Goal: Obtain resource: Download file/media

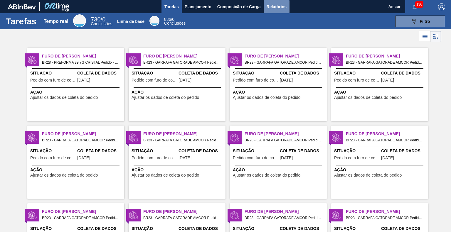
click at [272, 6] on font "Relatórios" at bounding box center [276, 6] width 20 height 5
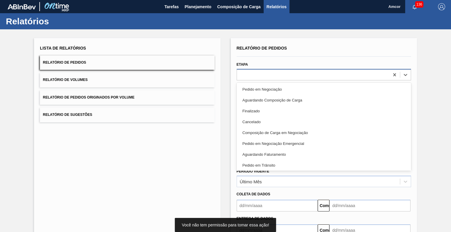
click at [273, 76] on div at bounding box center [313, 74] width 152 height 9
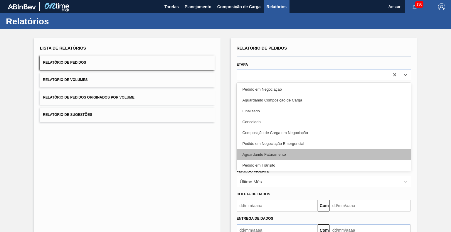
click at [261, 156] on font "Aguardando Faturamento" at bounding box center [263, 154] width 43 height 4
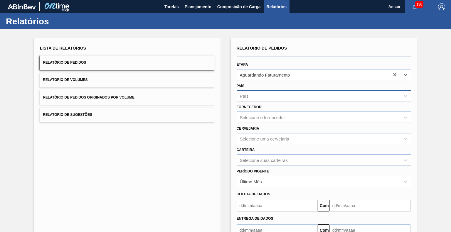
click at [261, 99] on div "País" at bounding box center [318, 96] width 163 height 9
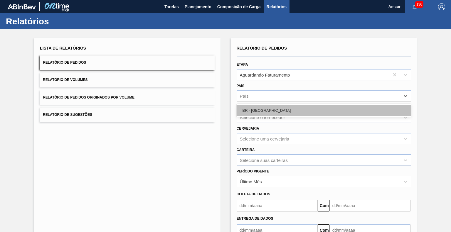
click at [269, 109] on div "BR - Brasil" at bounding box center [323, 110] width 174 height 11
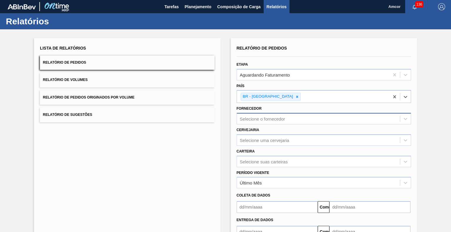
click at [273, 117] on font "Selecione o fornecedor" at bounding box center [262, 118] width 45 height 5
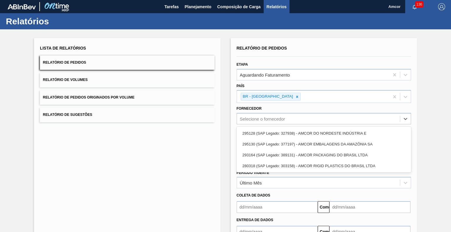
click at [302, 132] on font "295128 (SAP Legado: 327938) - AMCOR DO NORDESTE INDÚSTRIA E" at bounding box center [304, 133] width 124 height 4
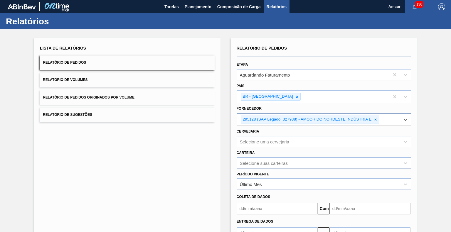
click at [380, 121] on div "295128 (SAP Legado: 327938) - AMCOR DO NORDESTE INDÚSTRIA E" at bounding box center [318, 120] width 163 height 12
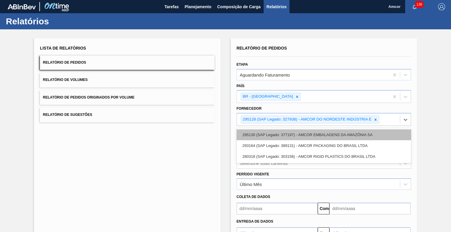
click at [365, 133] on font "295130 (SAP Legado: 377197) - AMCOR EMBALAGENS DA AMAZÔNIA SA" at bounding box center [307, 135] width 130 height 4
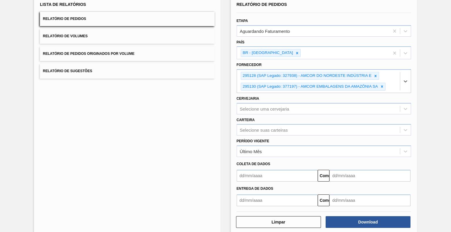
scroll to position [52, 0]
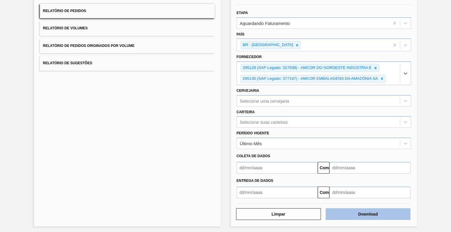
click at [347, 216] on button "Download" at bounding box center [367, 214] width 85 height 12
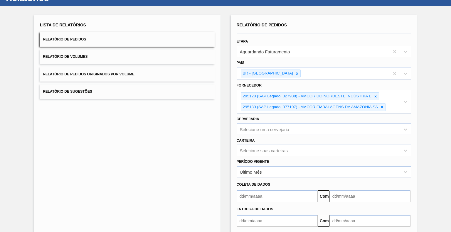
scroll to position [0, 0]
